Goal: Task Accomplishment & Management: Use online tool/utility

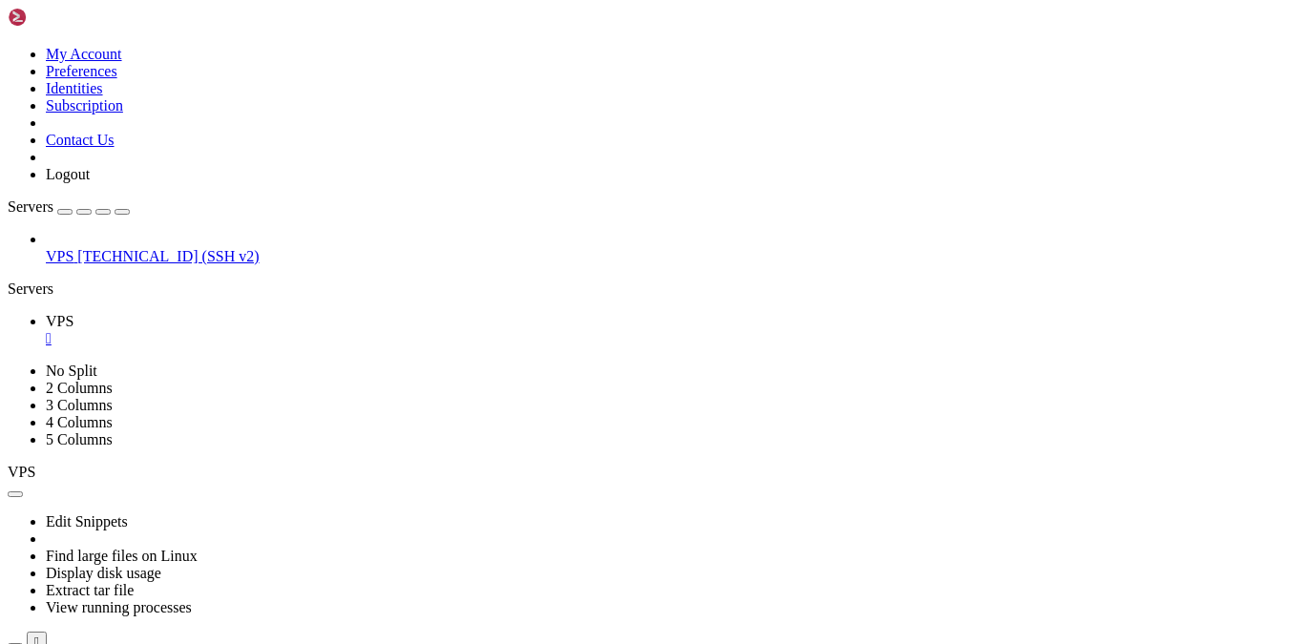
scroll to position [18, 4]
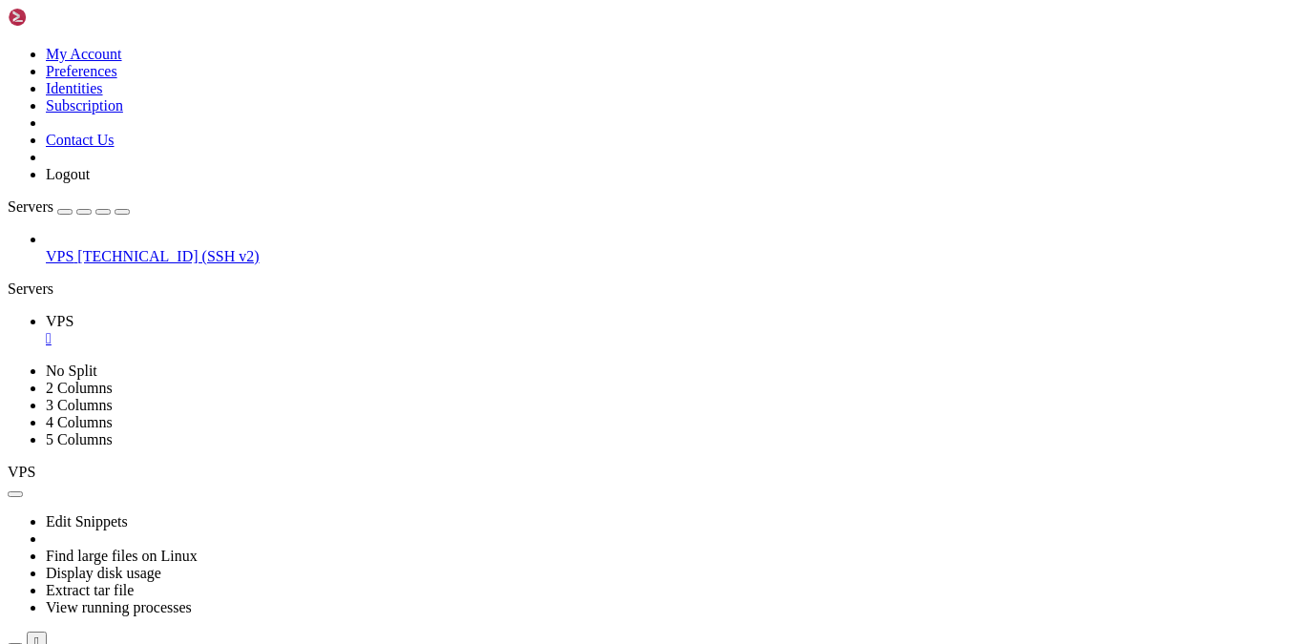
scroll to position [30123, 0]
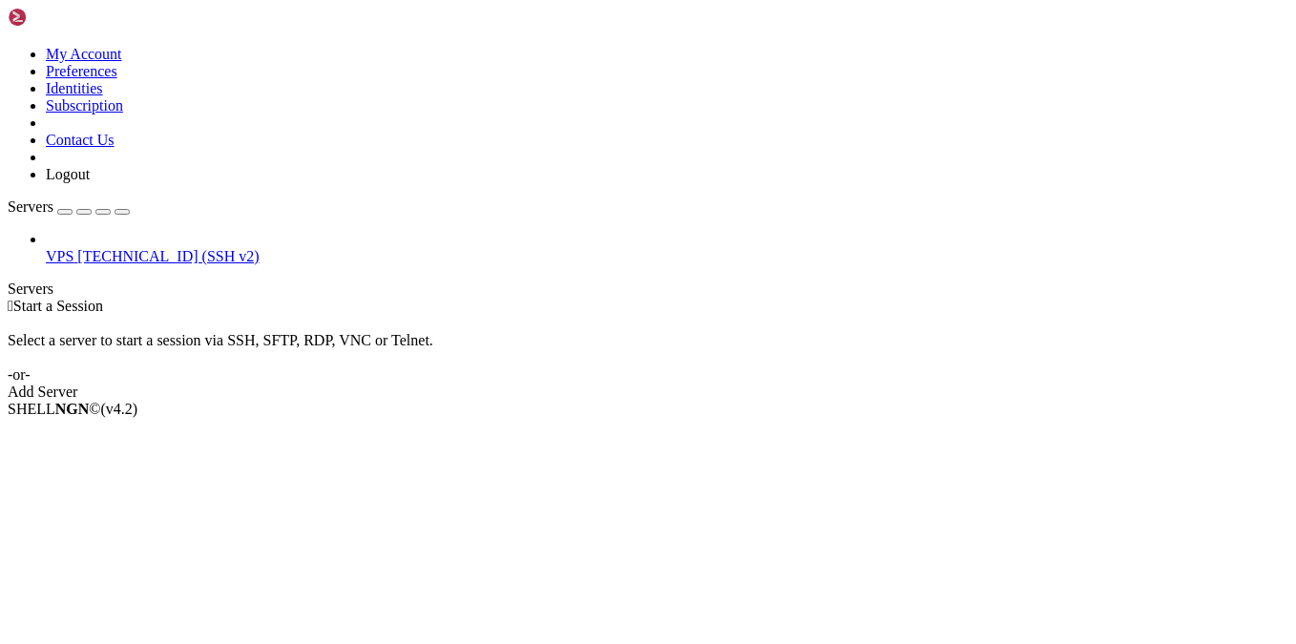
click at [745, 384] on div "Add Server" at bounding box center [648, 392] width 1280 height 17
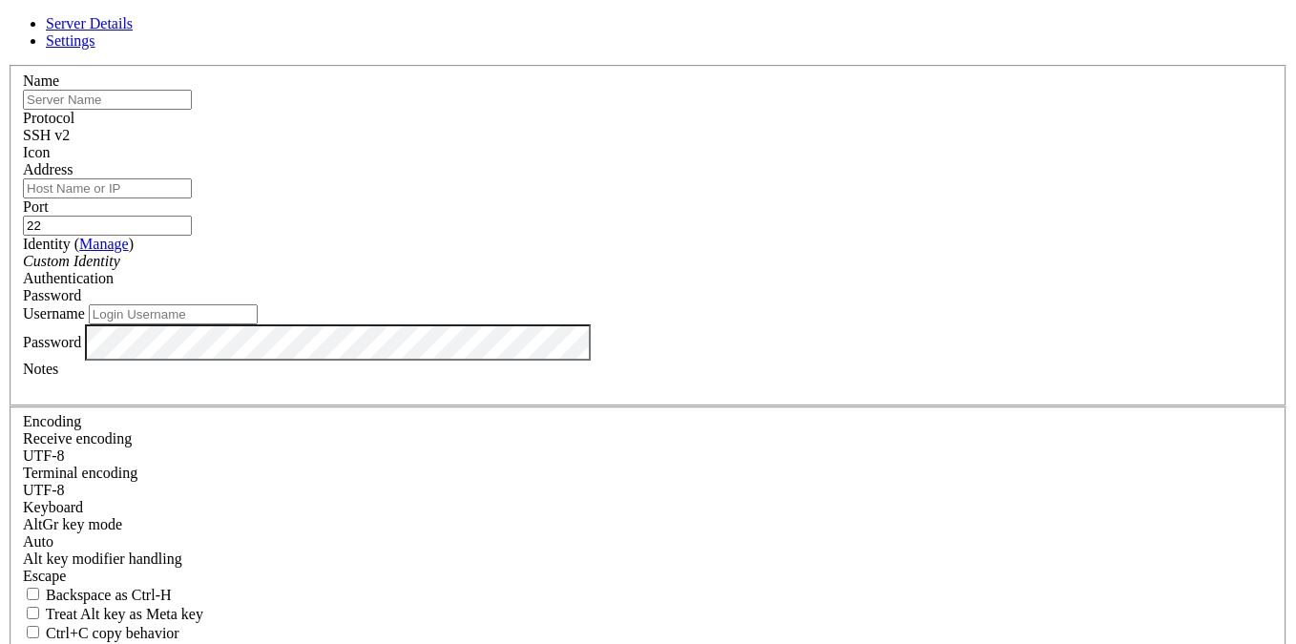
click at [8, 65] on icon at bounding box center [8, 65] width 0 height 0
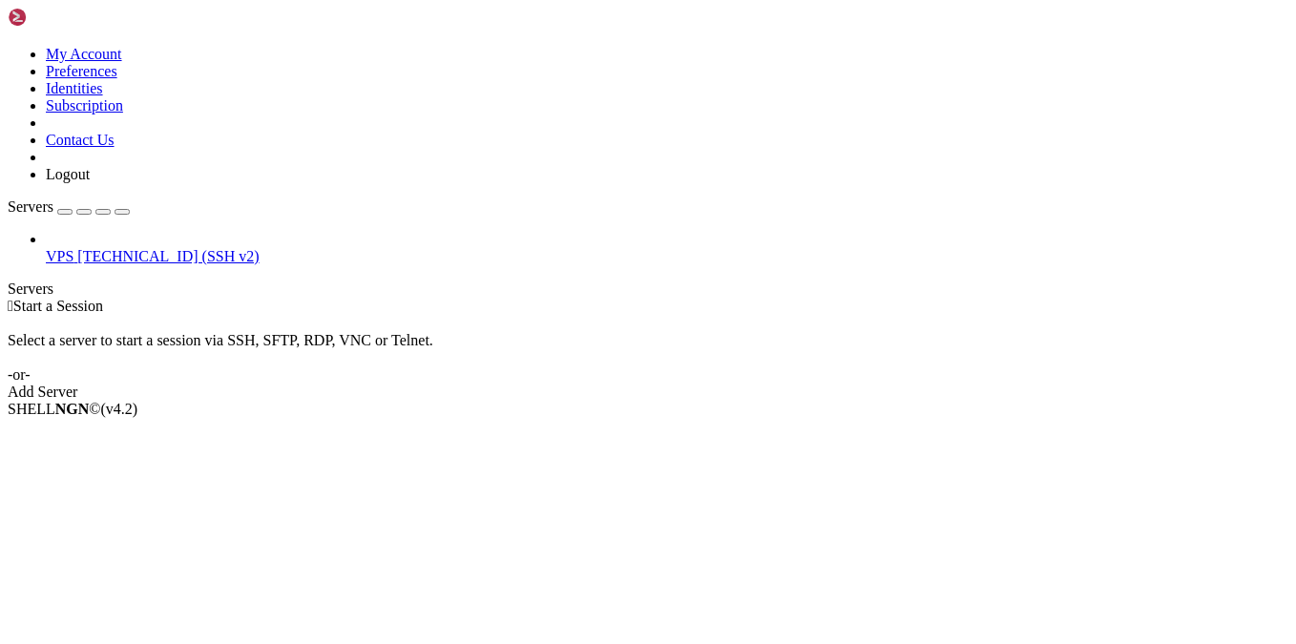
click at [73, 248] on span "VPS" at bounding box center [60, 256] width 28 height 16
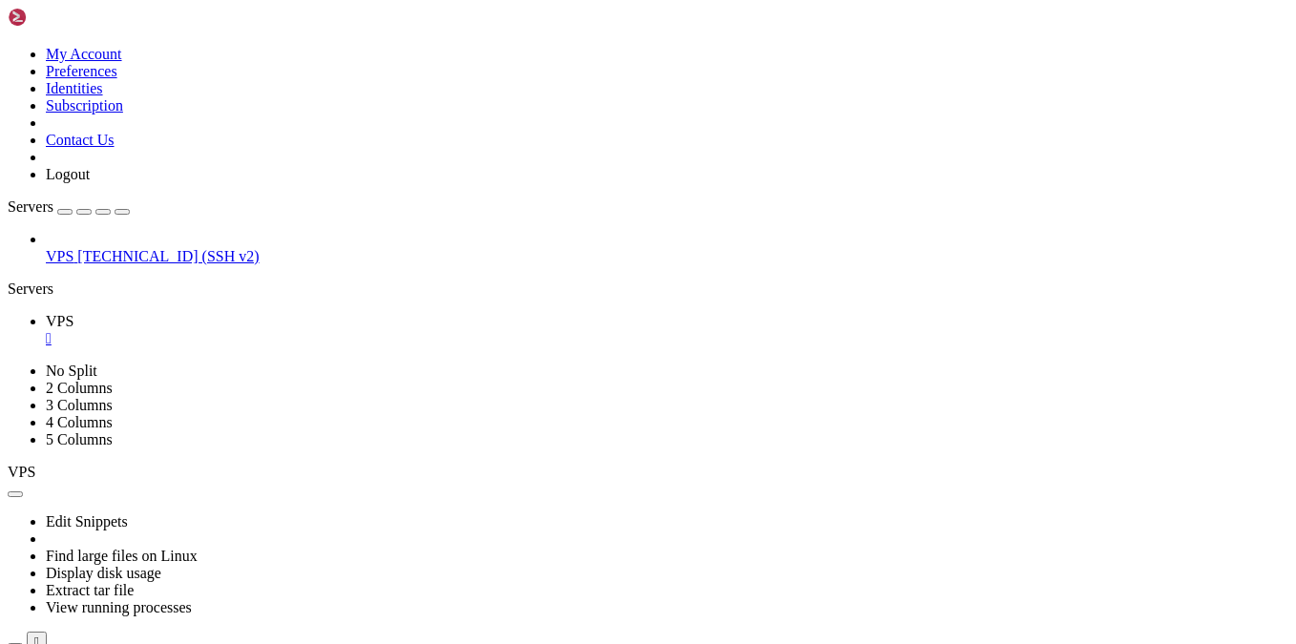
scroll to position [996, 0]
click at [669, 313] on ul "VPS " at bounding box center [648, 330] width 1280 height 34
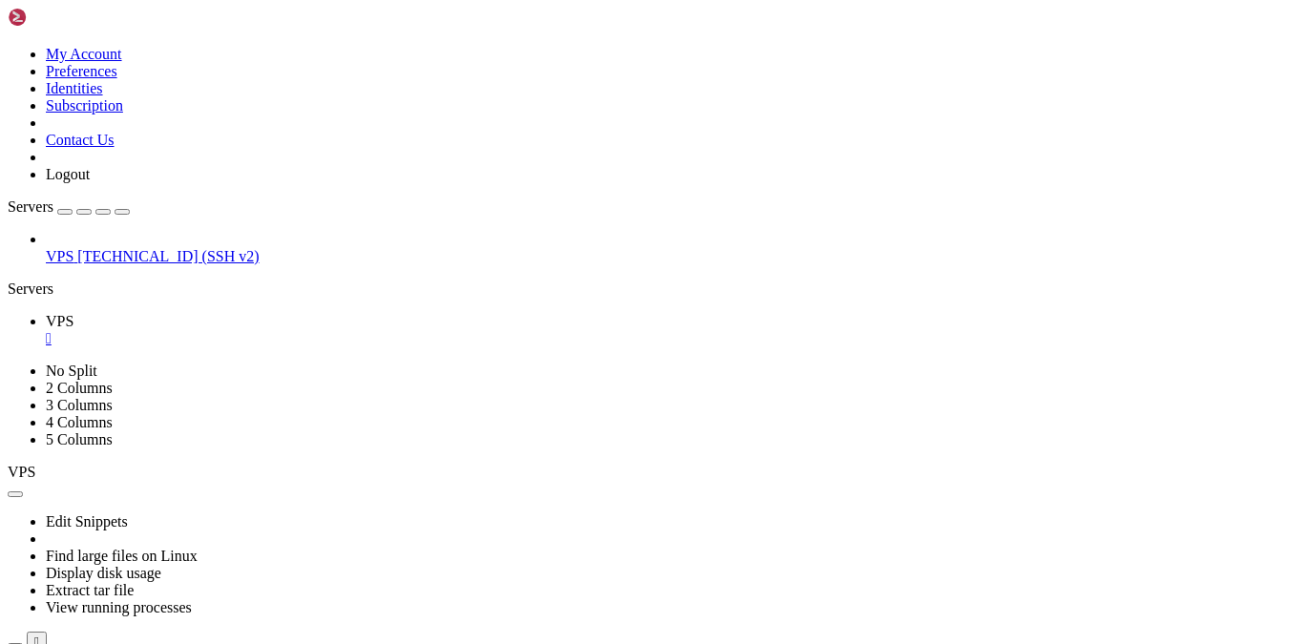
scroll to position [2147, 0]
